Goal: Communication & Community: Answer question/provide support

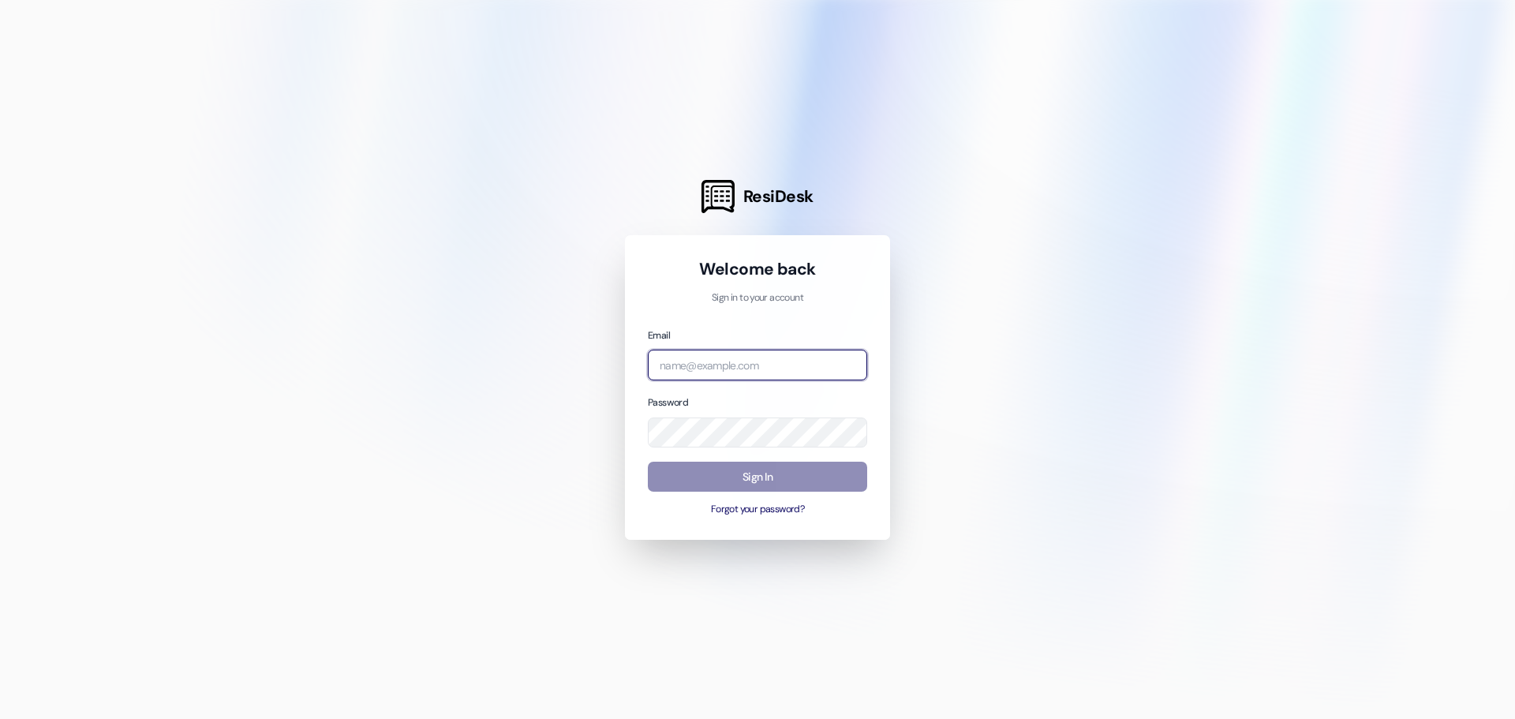
type input "[EMAIL_ADDRESS][DOMAIN_NAME]"
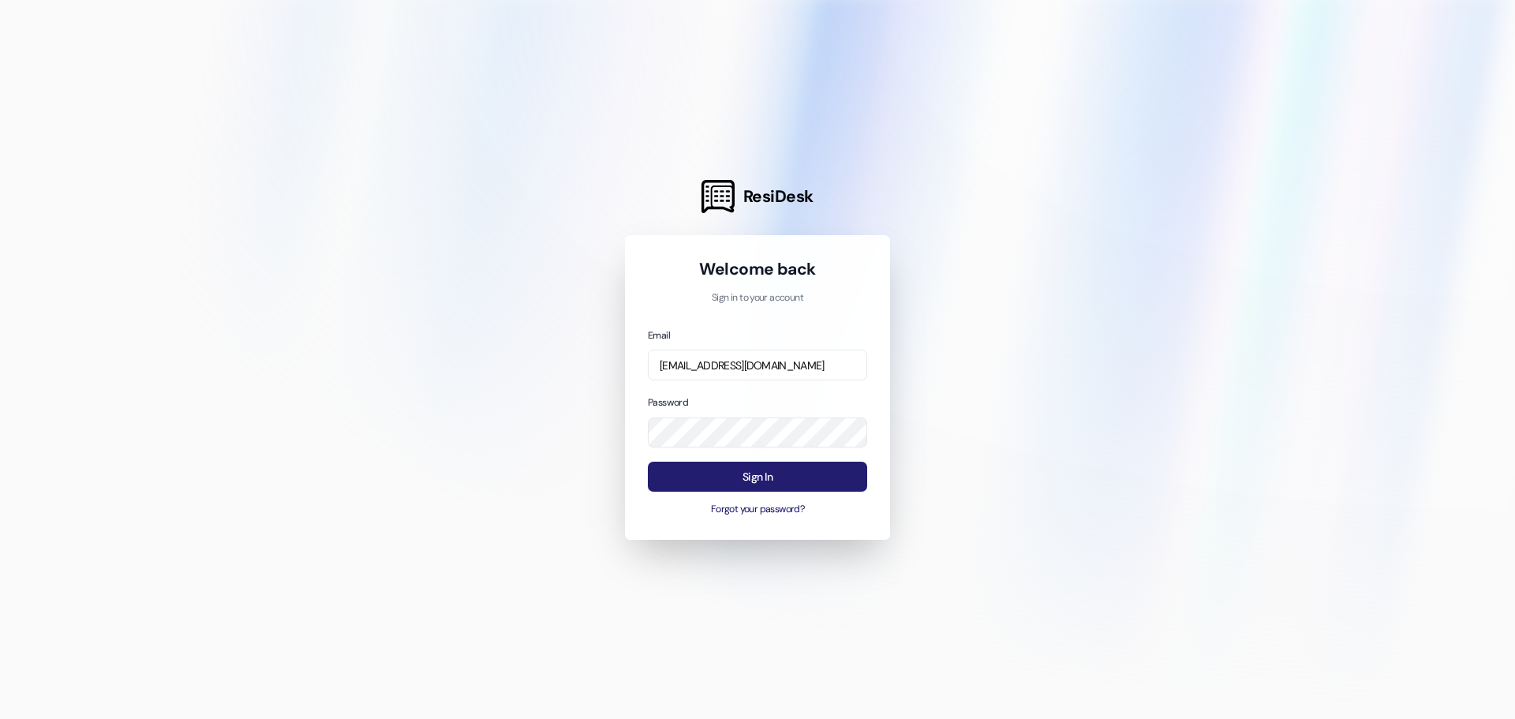
click at [772, 472] on button "Sign In" at bounding box center [757, 477] width 219 height 31
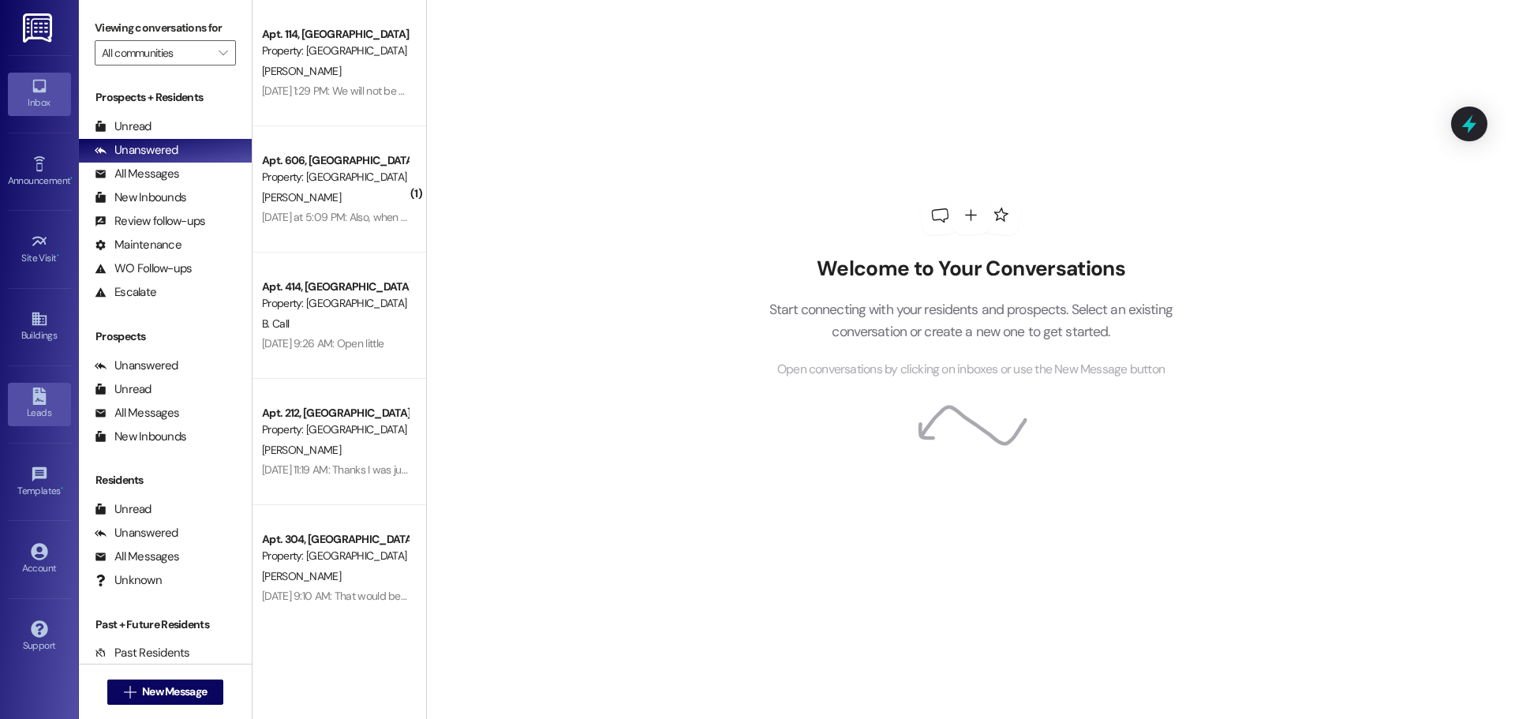
click at [37, 409] on div "Leads" at bounding box center [39, 413] width 79 height 16
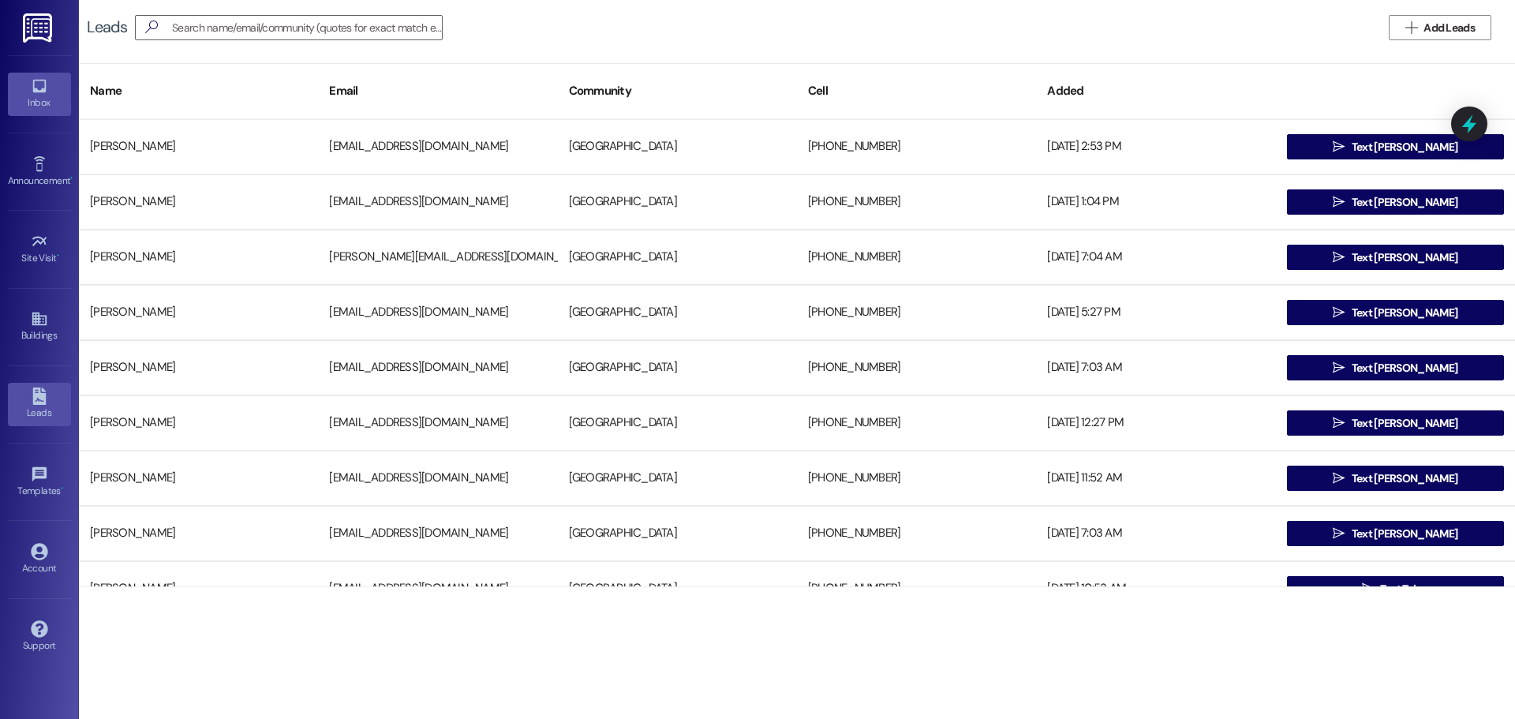
click at [57, 92] on link "Inbox" at bounding box center [39, 94] width 63 height 43
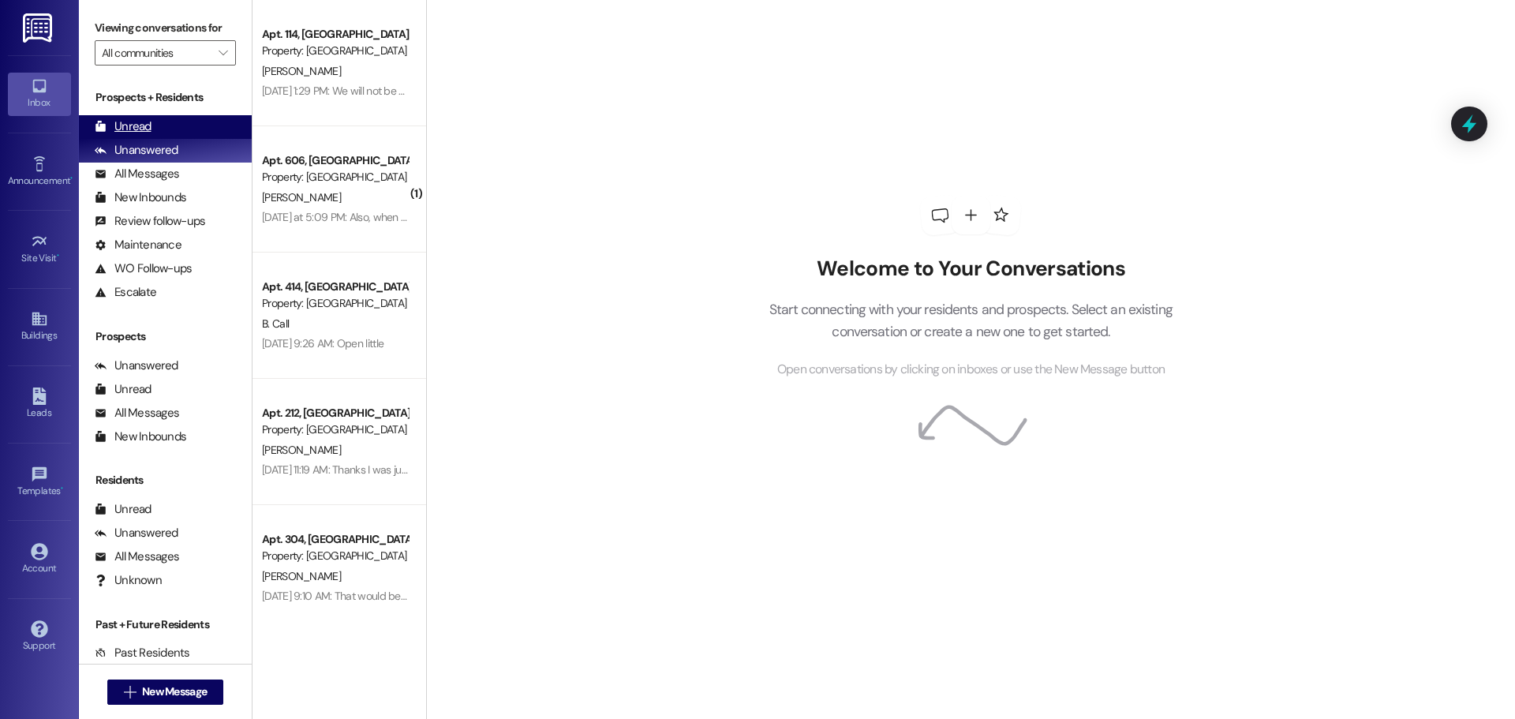
click at [135, 125] on div "Unread" at bounding box center [123, 126] width 57 height 17
